Goal: Find specific page/section: Find specific page/section

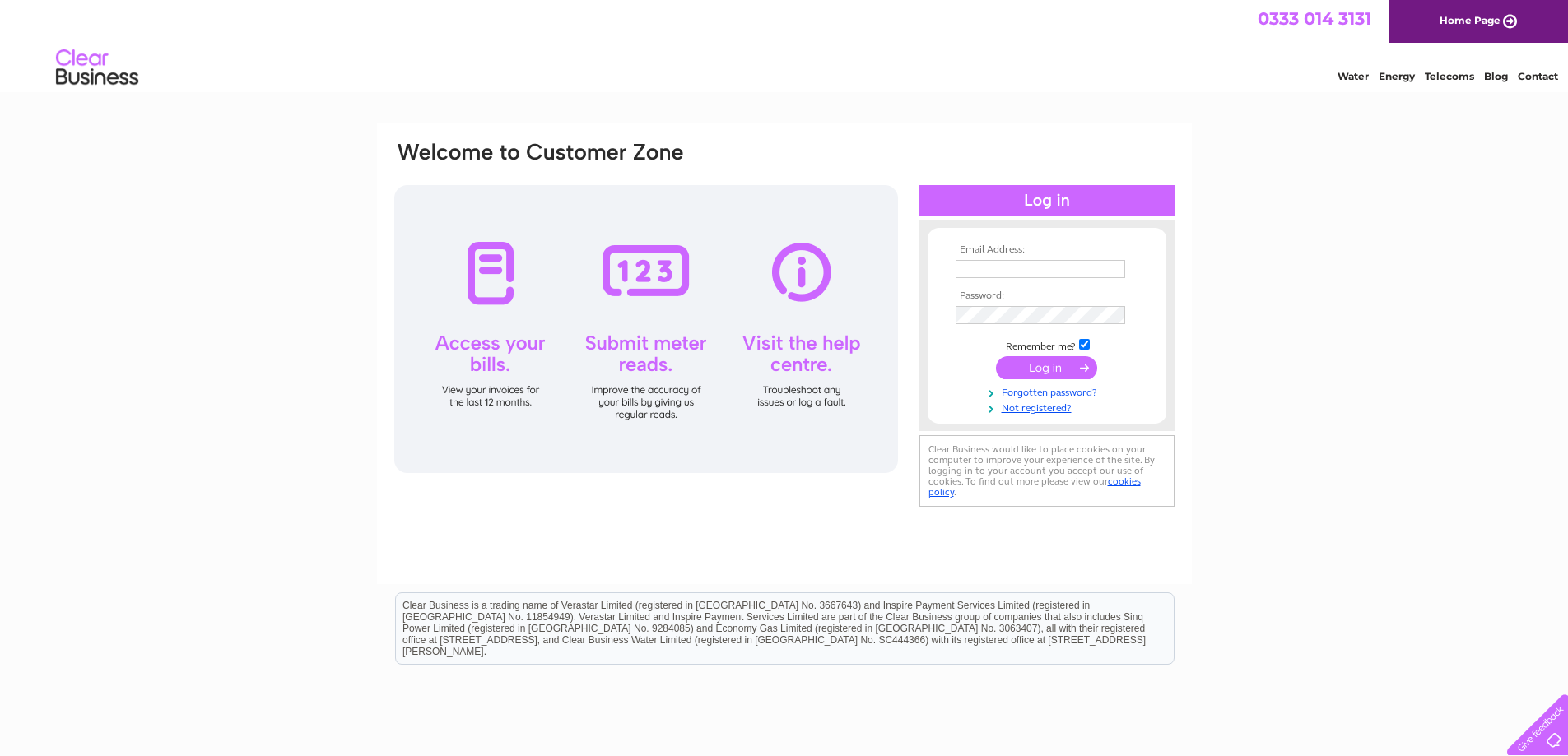
type input "coxy.50150@gmail.com"
click at [1045, 366] on input "submit" at bounding box center [1046, 367] width 101 height 23
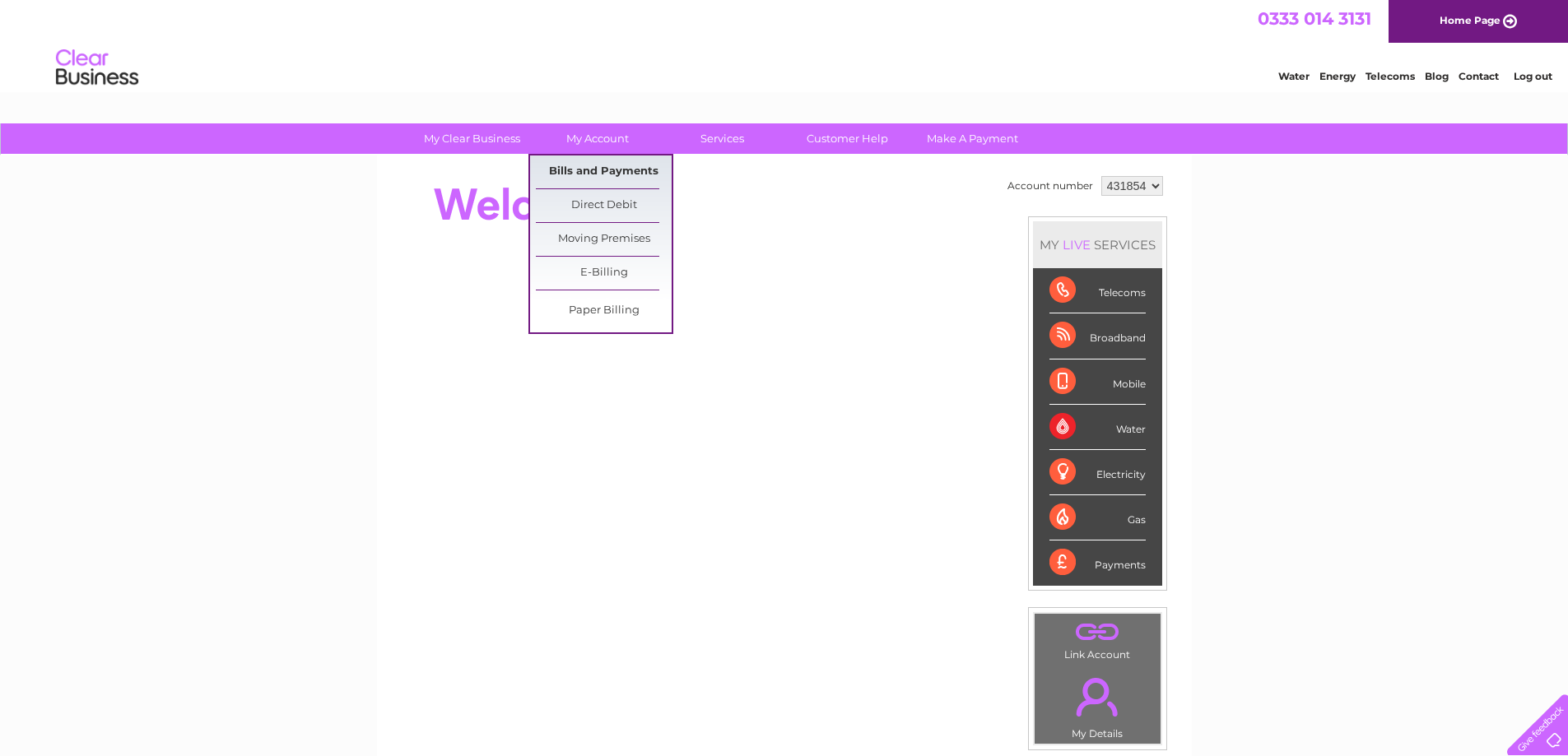
click at [595, 165] on link "Bills and Payments" at bounding box center [603, 172] width 136 height 33
click at [582, 167] on link "Bills and Payments" at bounding box center [603, 172] width 136 height 33
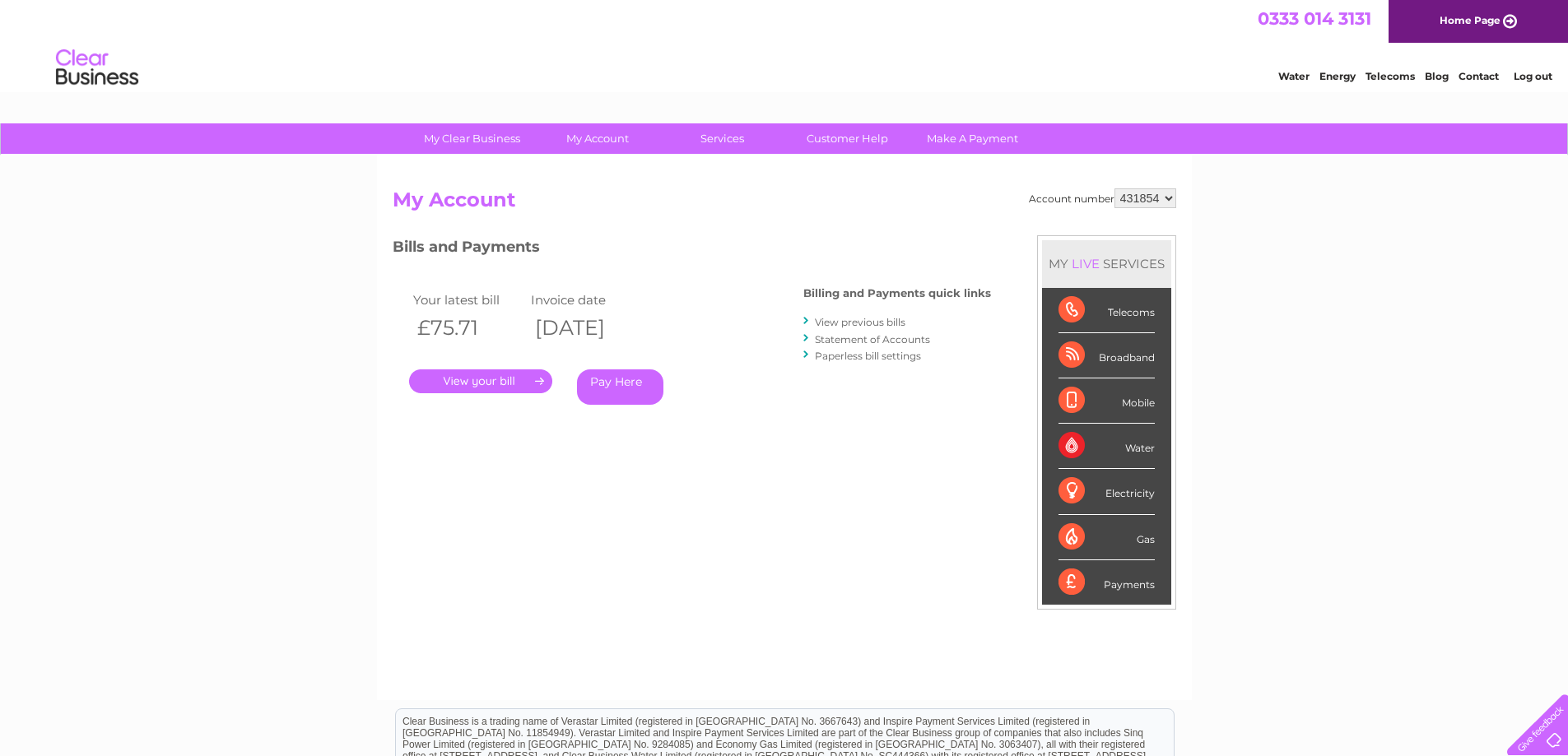
click at [484, 378] on link "." at bounding box center [480, 382] width 143 height 24
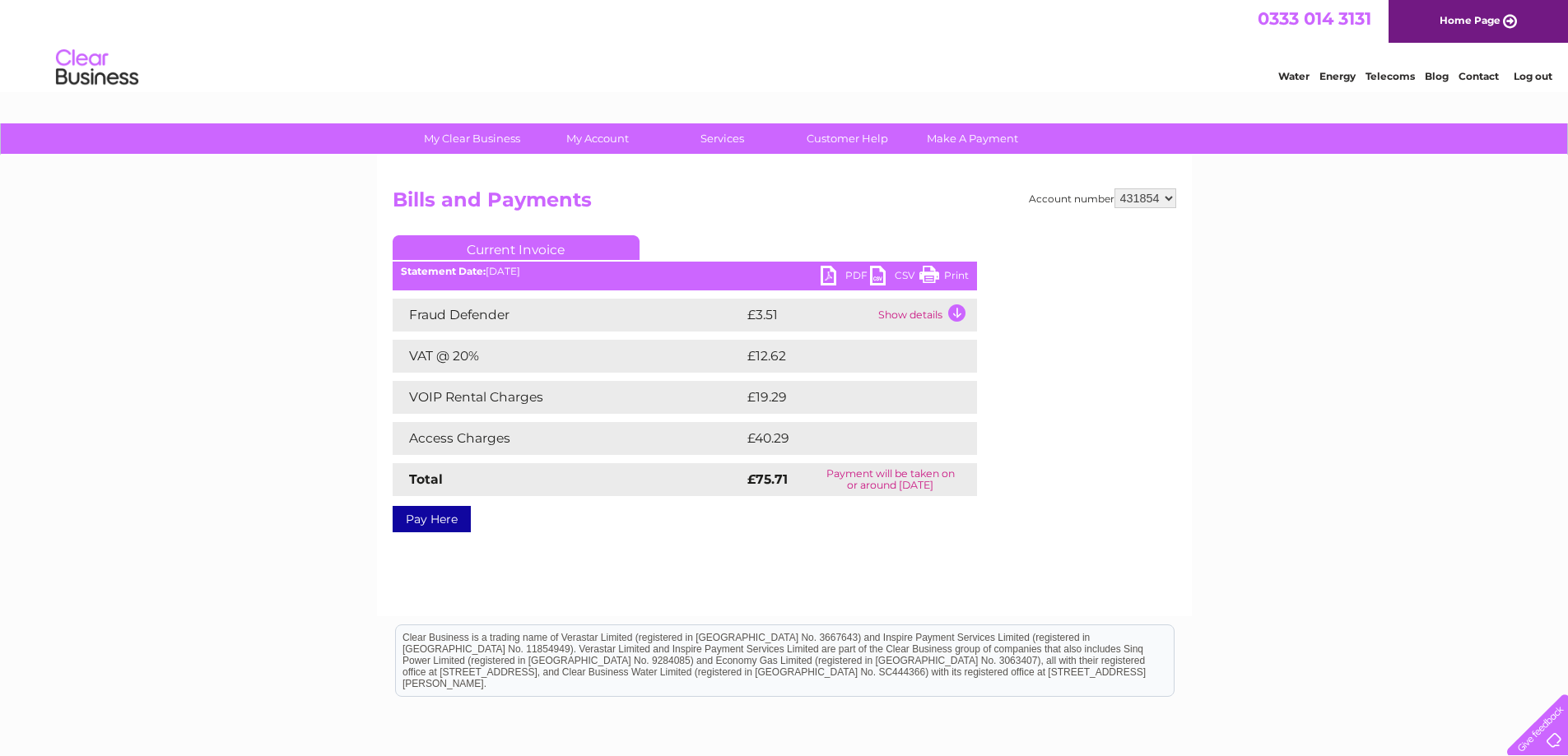
drag, startPoint x: 925, startPoint y: 273, endPoint x: 1206, endPoint y: 20, distance: 378.1
click at [925, 273] on link "Print" at bounding box center [943, 278] width 49 height 24
click at [1533, 73] on link "Log out" at bounding box center [1533, 76] width 39 height 12
